Goal: Task Accomplishment & Management: Manage account settings

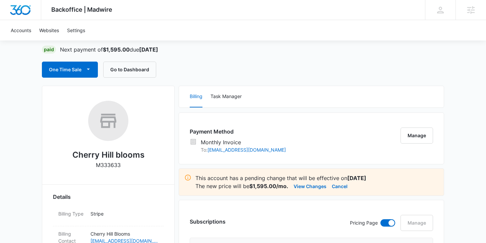
scroll to position [65, 0]
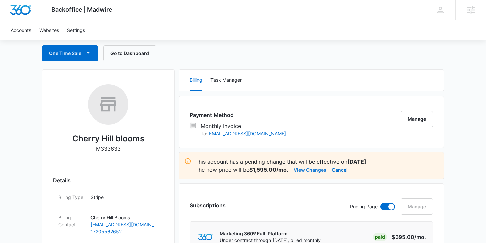
click at [313, 170] on button "View Changes" at bounding box center [310, 170] width 33 height 8
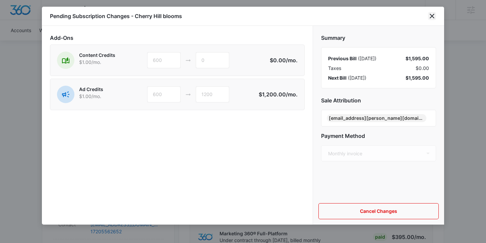
click at [433, 19] on icon "close" at bounding box center [432, 16] width 8 height 8
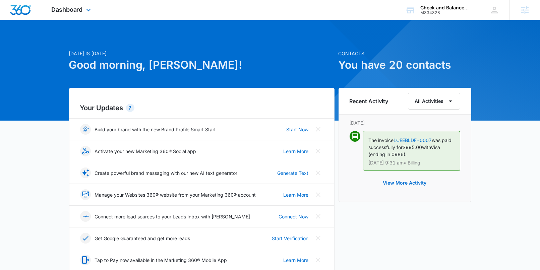
click at [79, 2] on div "Dashboard Apps Reputation Websites Forms CRM Email Social Payments POS Content …" at bounding box center [71, 10] width 61 height 20
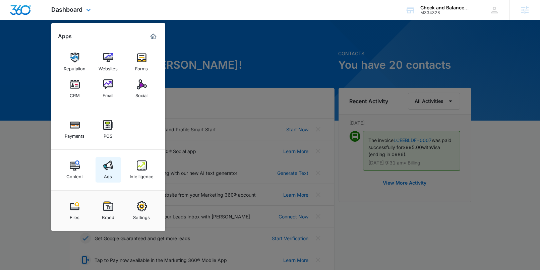
click at [107, 166] on img at bounding box center [108, 166] width 10 height 10
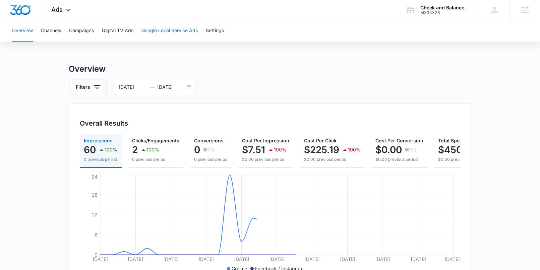
click at [163, 36] on button "Google Local Service Ads" at bounding box center [169, 30] width 56 height 21
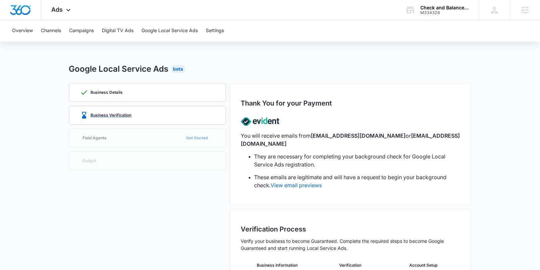
click at [156, 112] on div "Business Verification" at bounding box center [147, 115] width 135 height 18
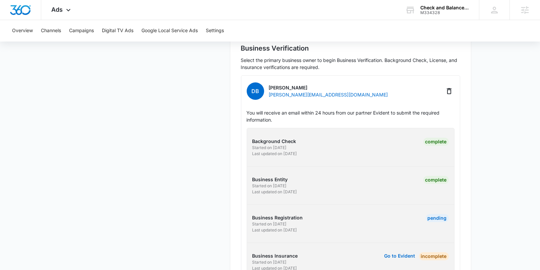
scroll to position [207, 0]
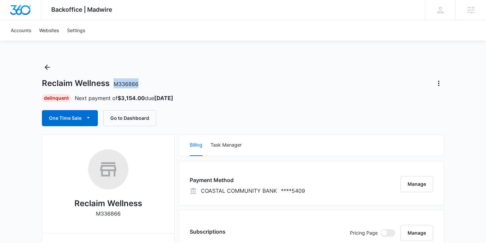
drag, startPoint x: 139, startPoint y: 86, endPoint x: 116, endPoint y: 86, distance: 23.5
click at [116, 86] on div "Reclaim Wellness M336866" at bounding box center [243, 83] width 402 height 11
copy span "M336866"
click at [421, 184] on button "Manage" at bounding box center [417, 184] width 33 height 16
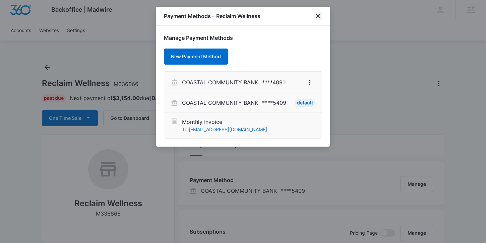
click at [318, 15] on icon "close" at bounding box center [318, 16] width 8 height 8
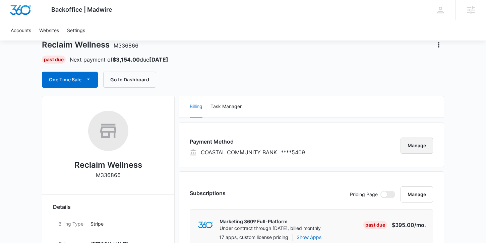
scroll to position [39, 0]
